Goal: Information Seeking & Learning: Learn about a topic

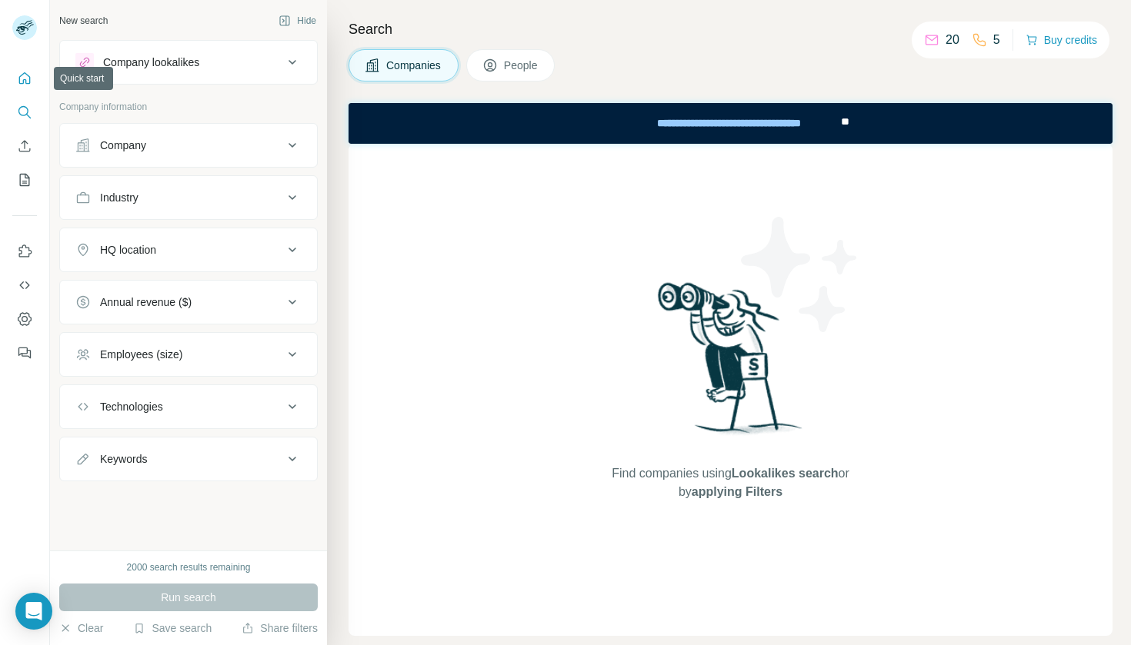
click at [25, 83] on icon "Quick start" at bounding box center [24, 78] width 15 height 15
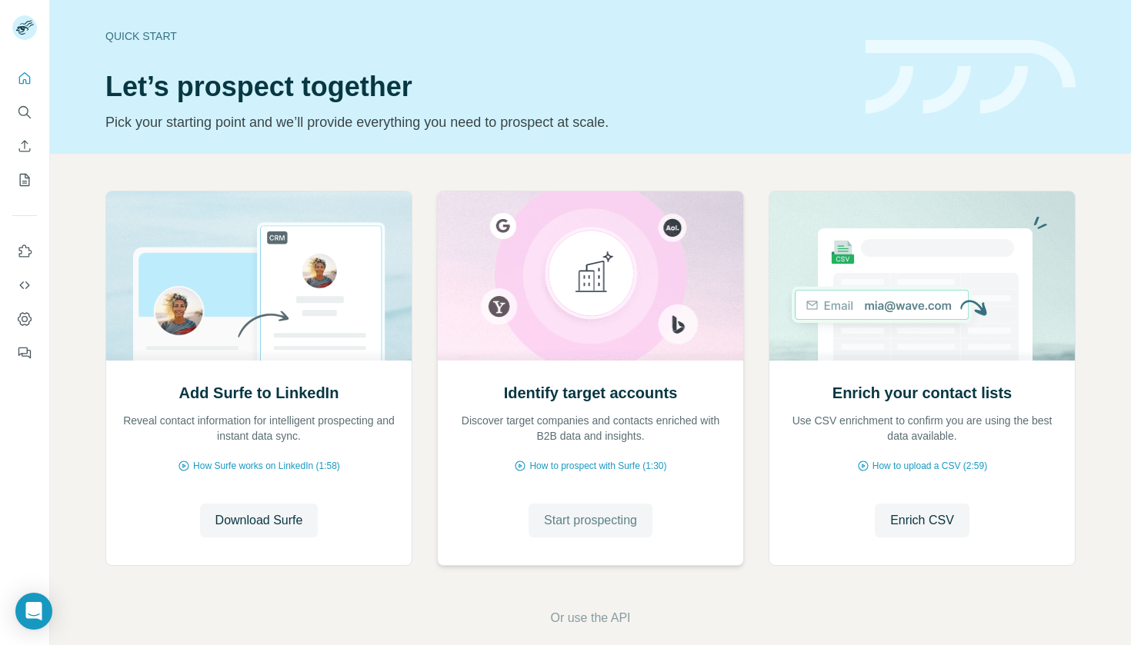
click at [582, 523] on span "Start prospecting" at bounding box center [590, 521] width 93 height 18
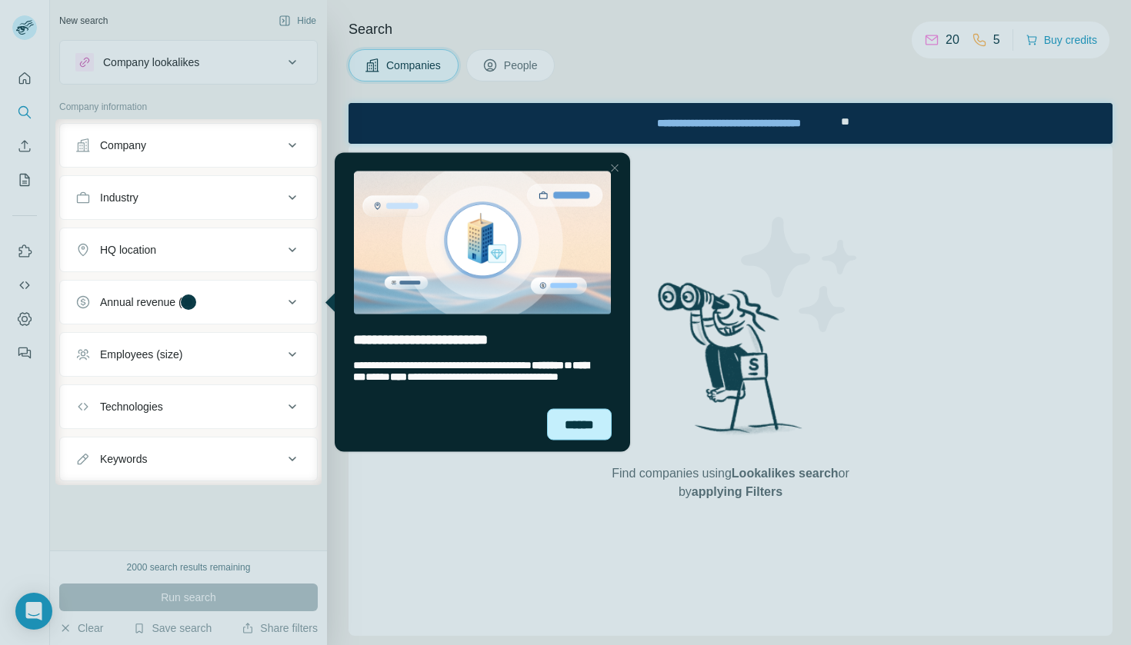
click at [590, 425] on div "******" at bounding box center [579, 425] width 65 height 32
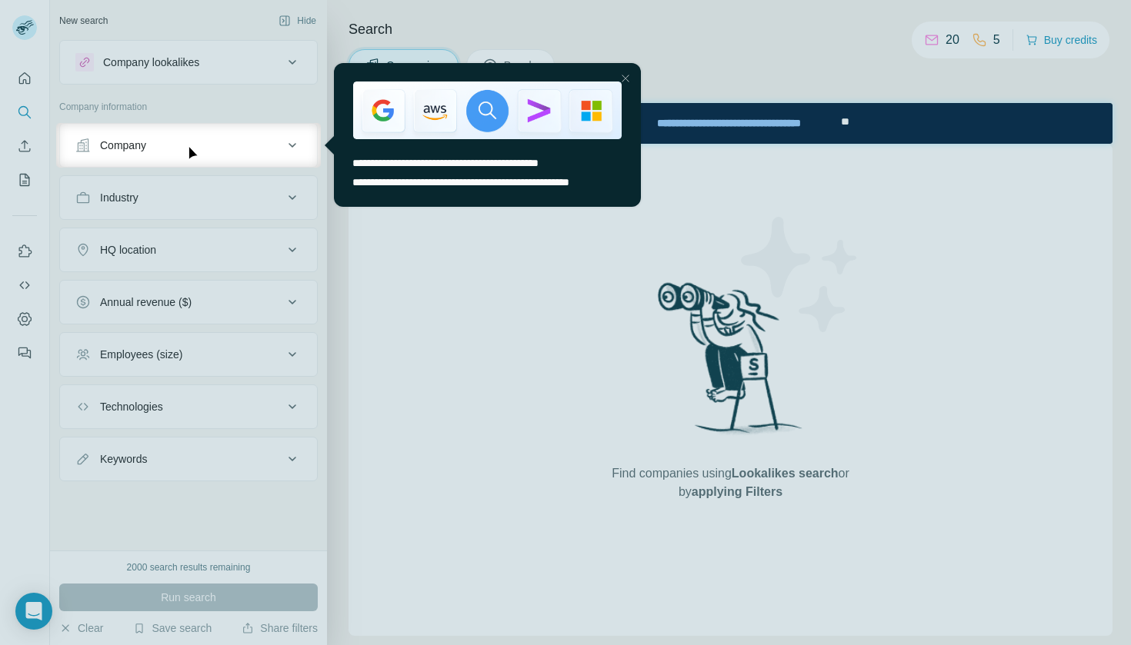
click at [245, 146] on div "Company" at bounding box center [179, 145] width 208 height 15
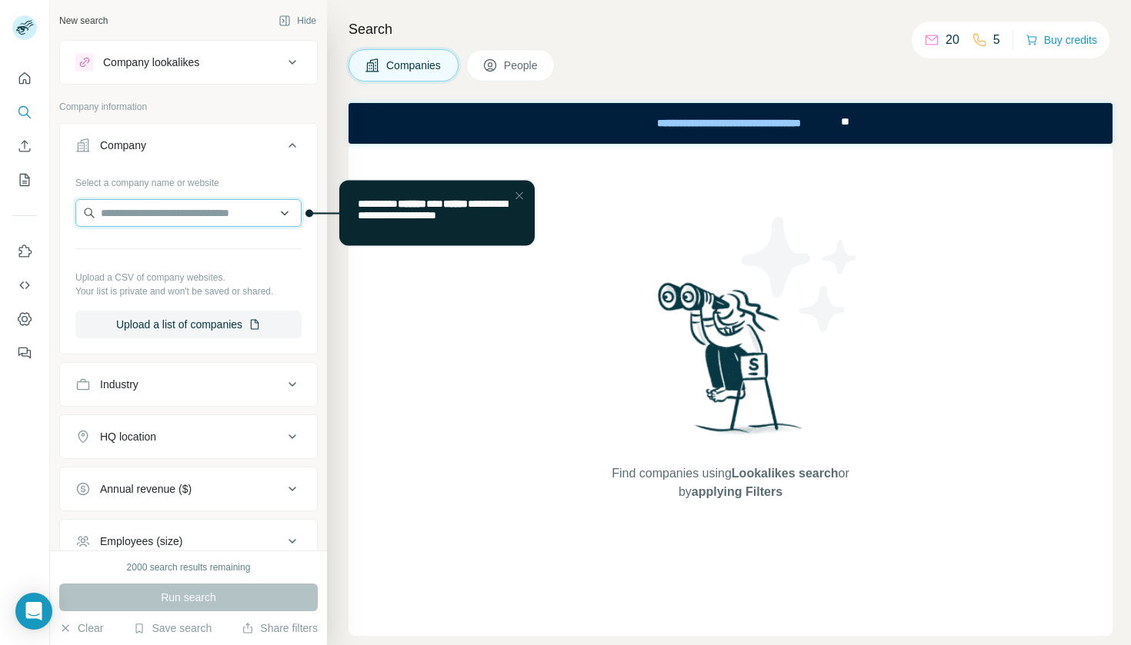
click at [201, 216] on input "text" at bounding box center [188, 213] width 226 height 28
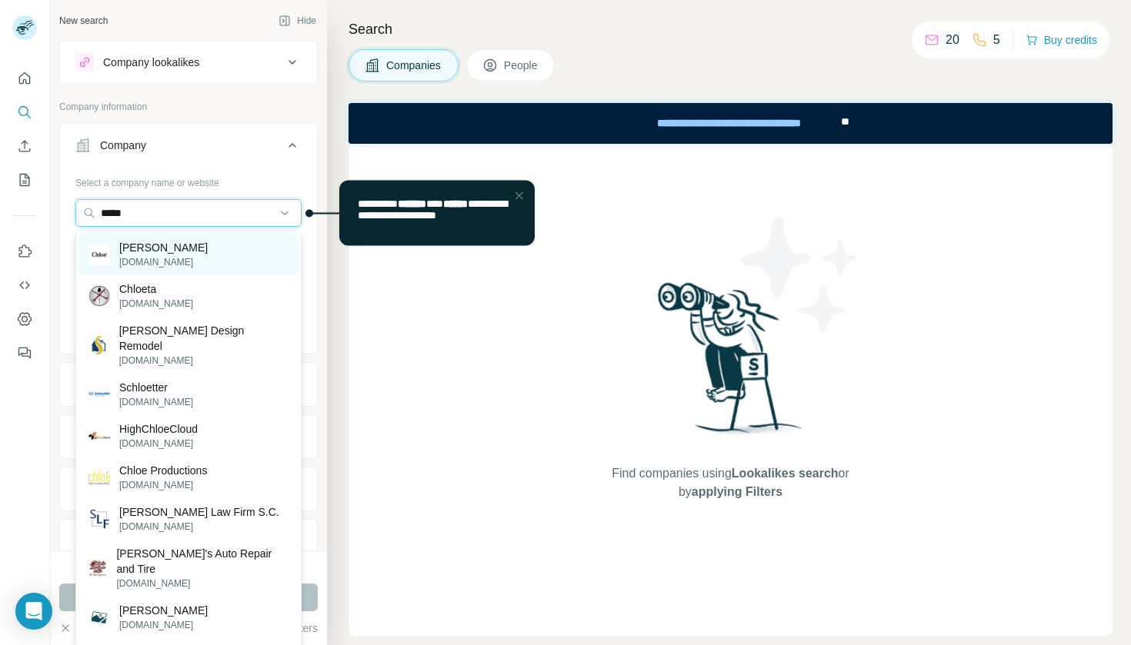
type input "*****"
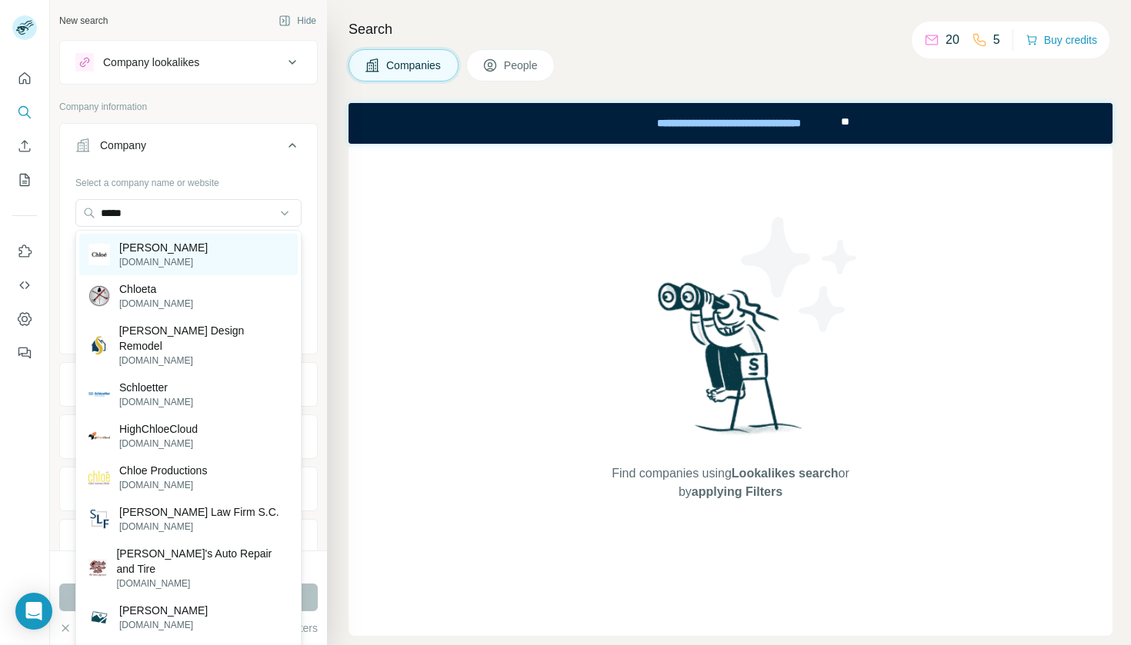
click at [208, 260] on div "[PERSON_NAME][DOMAIN_NAME]" at bounding box center [188, 255] width 218 height 42
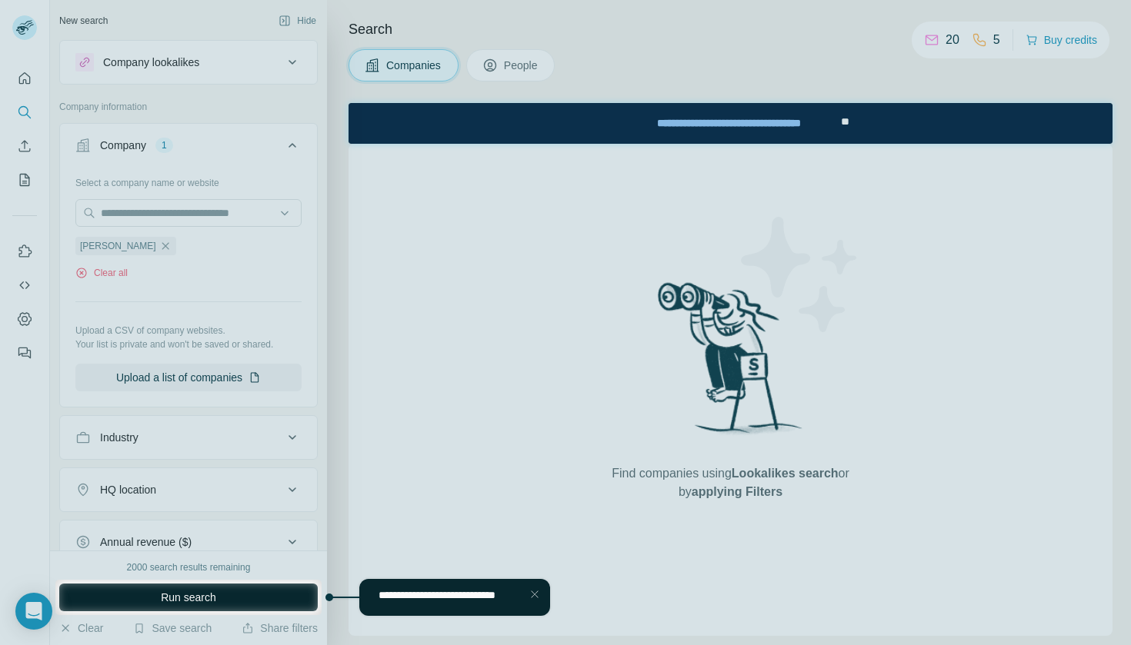
click at [185, 599] on span "Run search" at bounding box center [188, 597] width 55 height 15
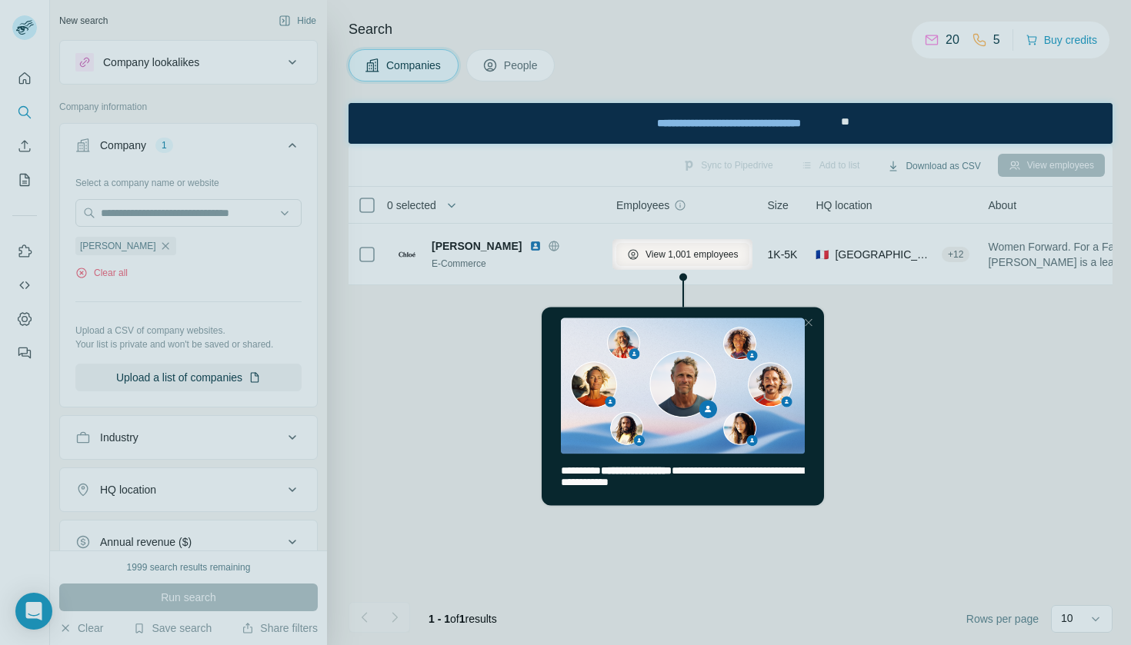
click at [109, 244] on div at bounding box center [306, 254] width 612 height 31
click at [566, 521] on div at bounding box center [565, 458] width 1131 height 376
click at [671, 475] on span "**********" at bounding box center [635, 470] width 71 height 11
click at [398, 377] on div at bounding box center [565, 458] width 1131 height 376
click at [907, 375] on div at bounding box center [565, 458] width 1131 height 376
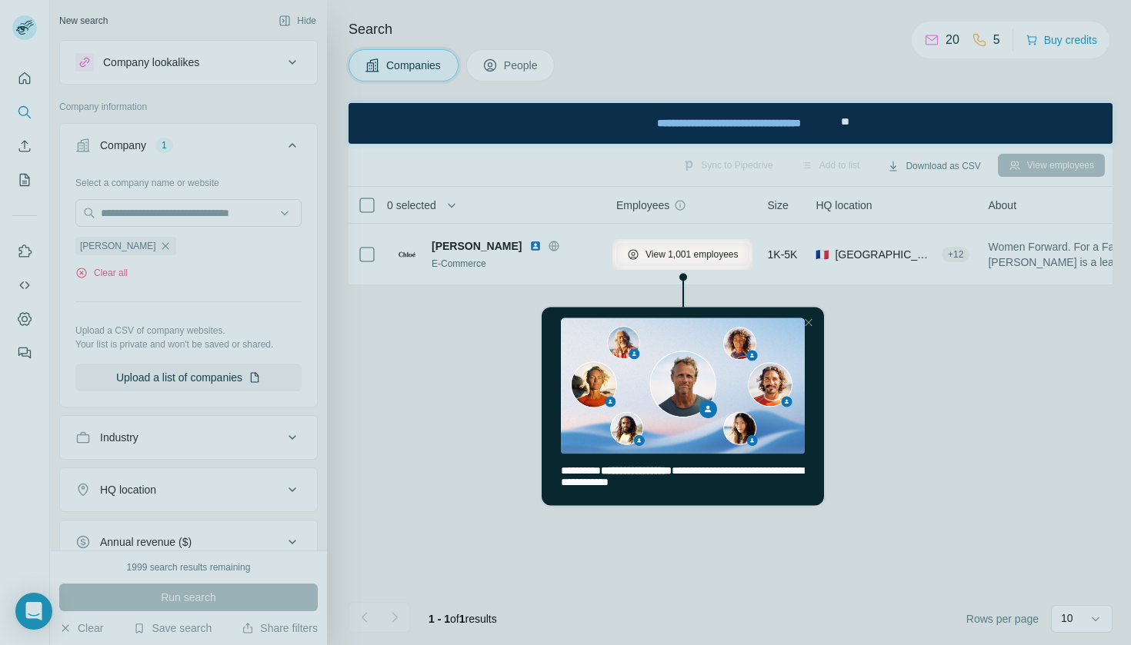
click at [722, 486] on div "**********" at bounding box center [682, 476] width 244 height 23
click at [368, 253] on div at bounding box center [306, 254] width 612 height 31
click at [575, 253] on div at bounding box center [306, 254] width 612 height 31
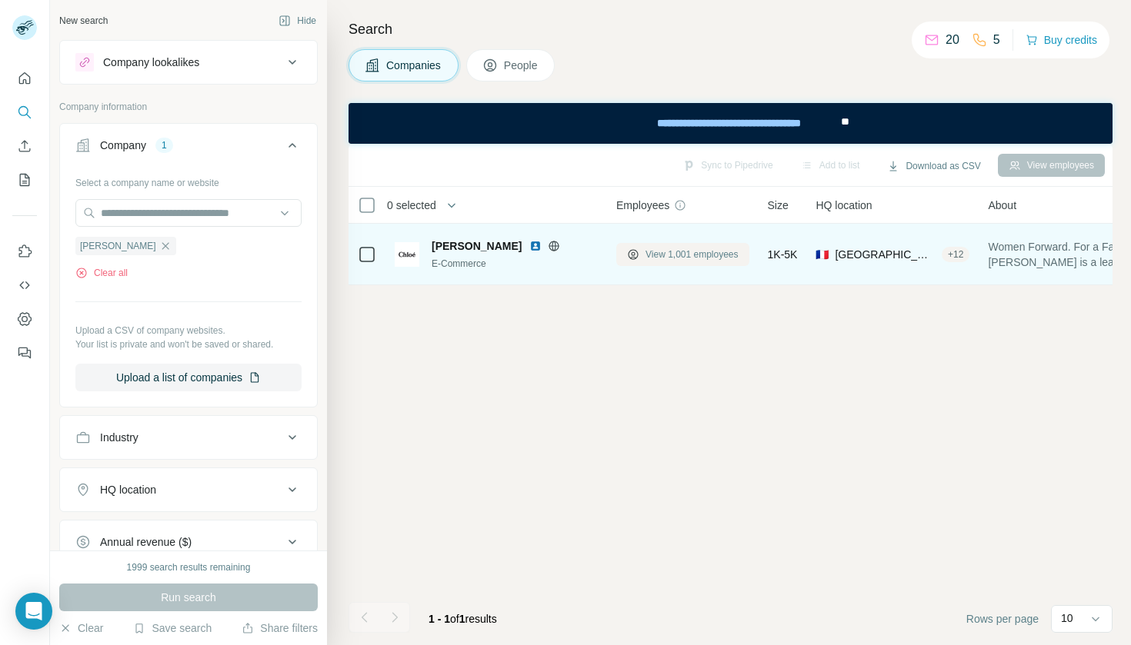
click at [711, 250] on span "View 1,001 employees" at bounding box center [691, 255] width 93 height 14
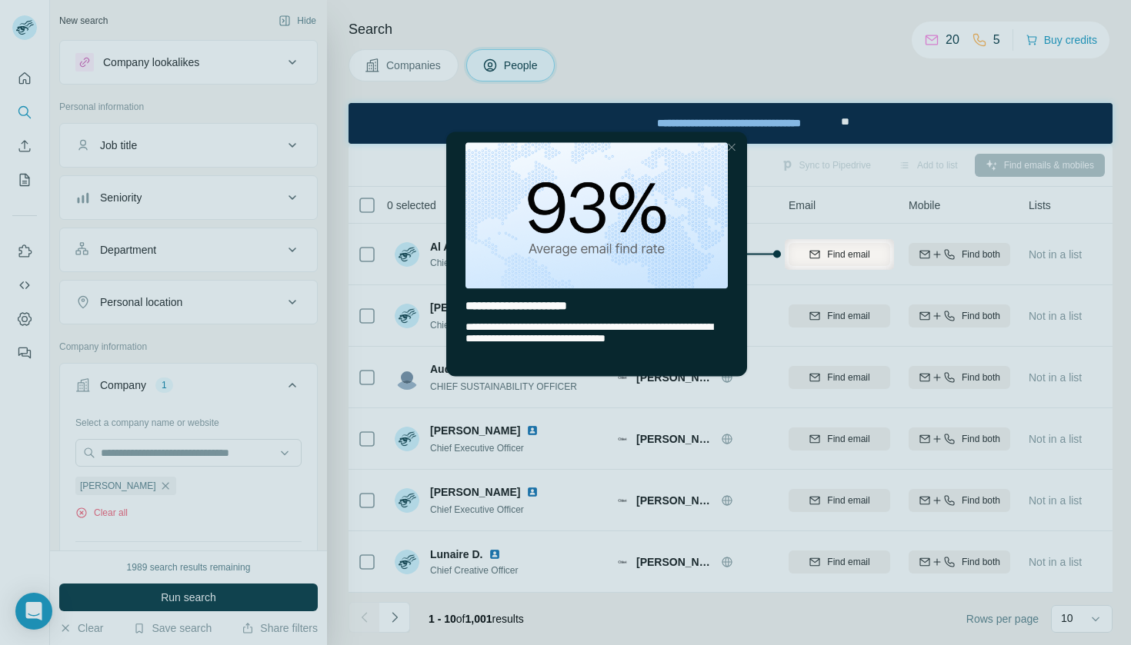
click at [329, 303] on div at bounding box center [565, 458] width 1131 height 376
click at [572, 102] on div at bounding box center [565, 119] width 1131 height 239
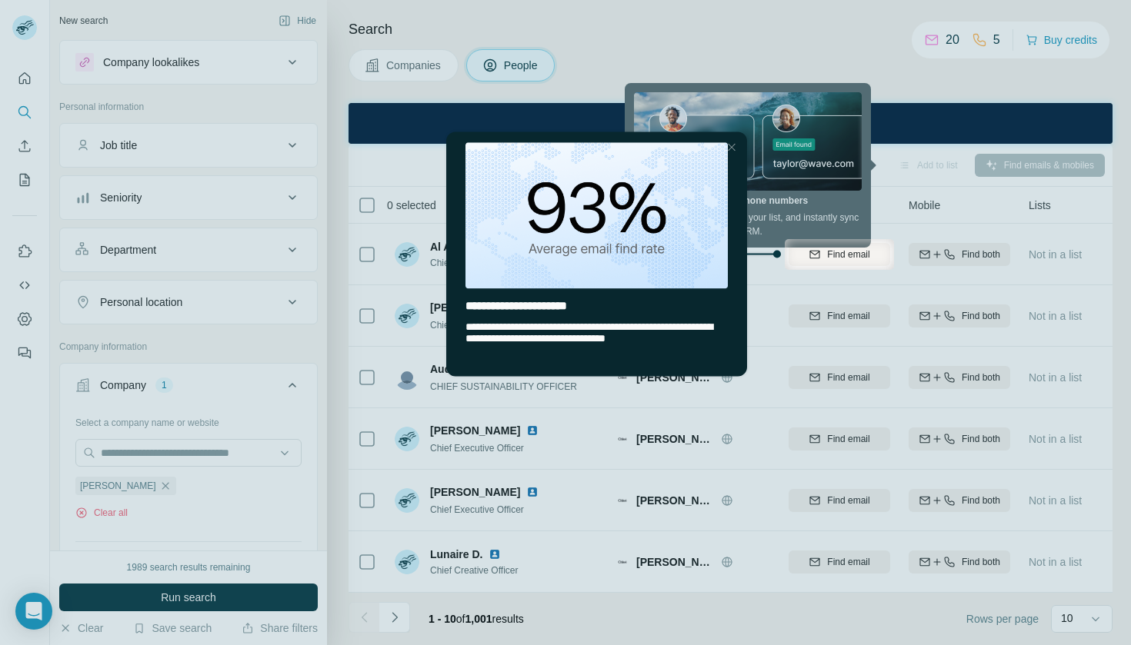
click at [761, 39] on div at bounding box center [565, 119] width 1131 height 239
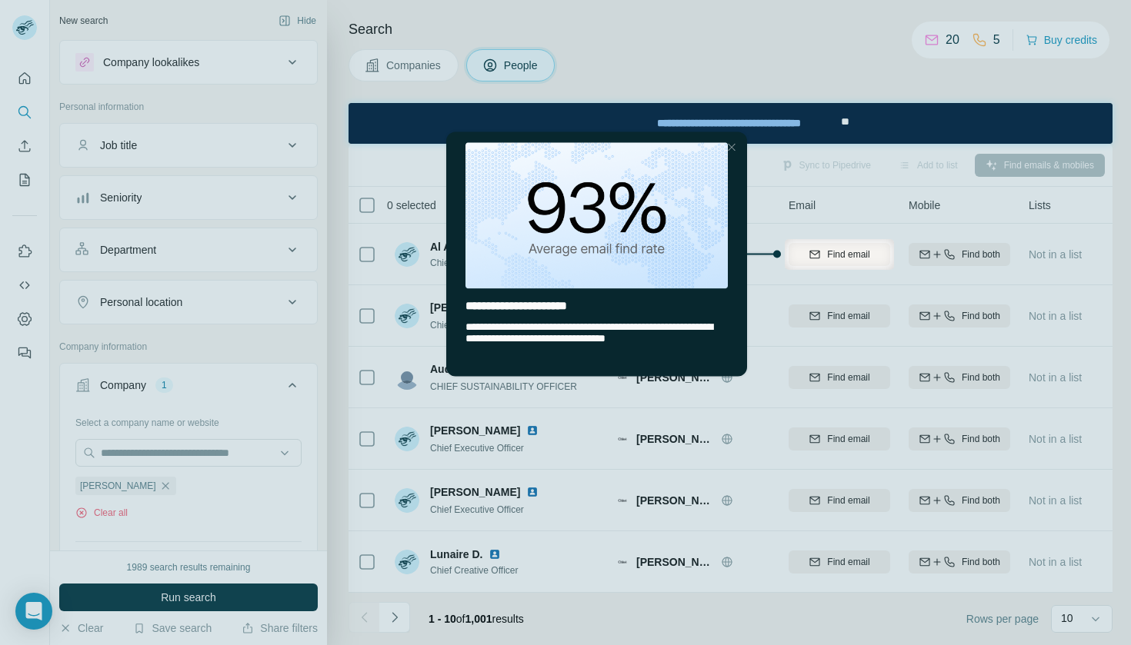
click at [732, 147] on div at bounding box center [731, 147] width 18 height 18
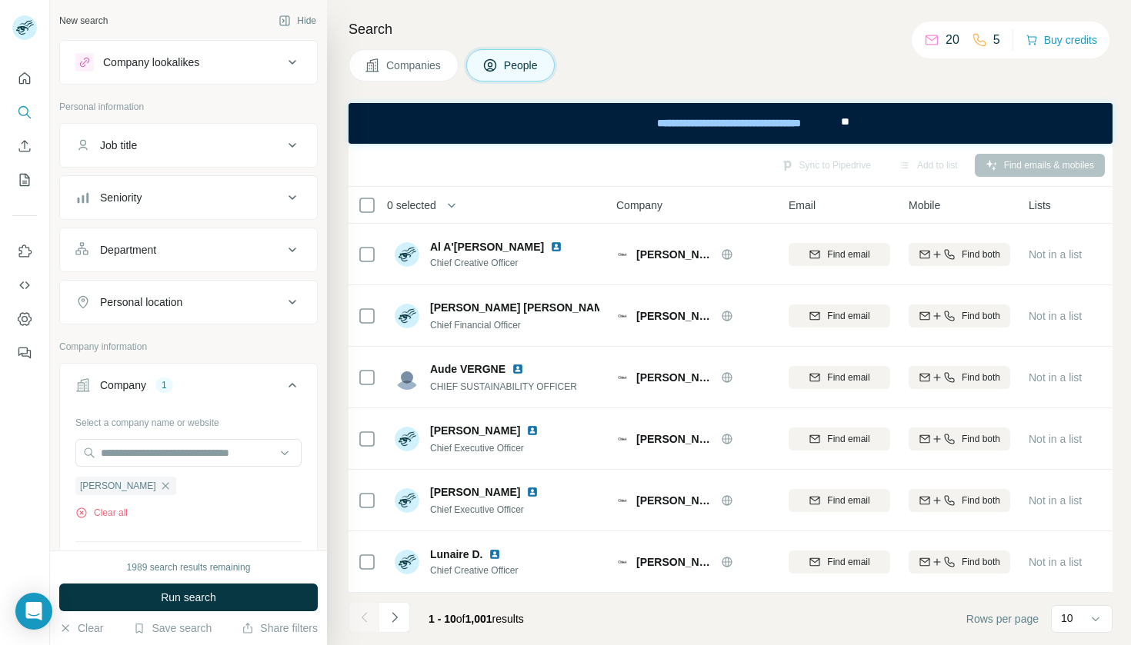
click at [198, 55] on div "Company lookalikes" at bounding box center [151, 62] width 96 height 15
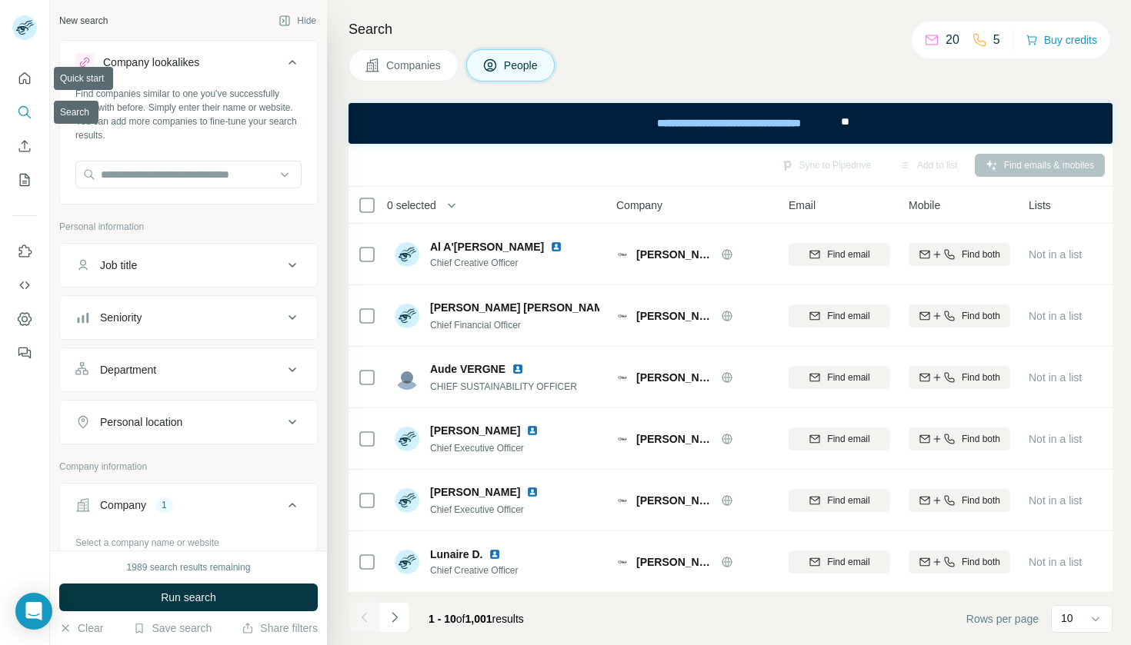
click at [17, 108] on icon "Search" at bounding box center [24, 112] width 15 height 15
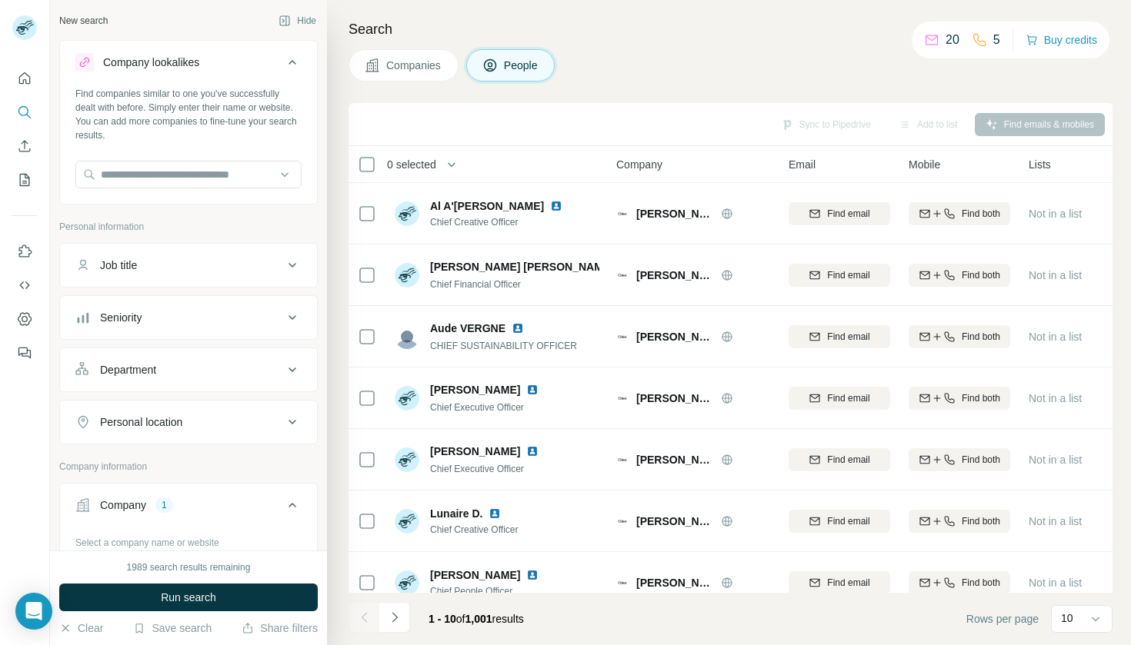
click at [425, 56] on button "Companies" at bounding box center [404, 65] width 110 height 32
